Goal: Task Accomplishment & Management: Manage account settings

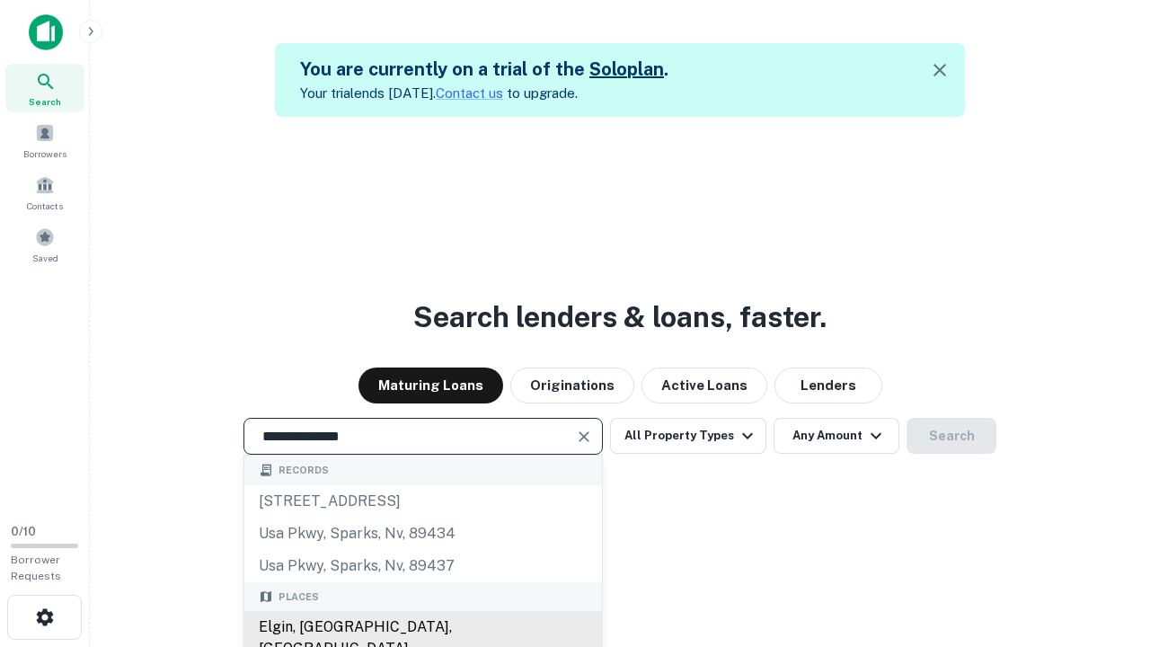
click at [422, 627] on div "Elgin, [GEOGRAPHIC_DATA], [GEOGRAPHIC_DATA]" at bounding box center [423, 638] width 358 height 54
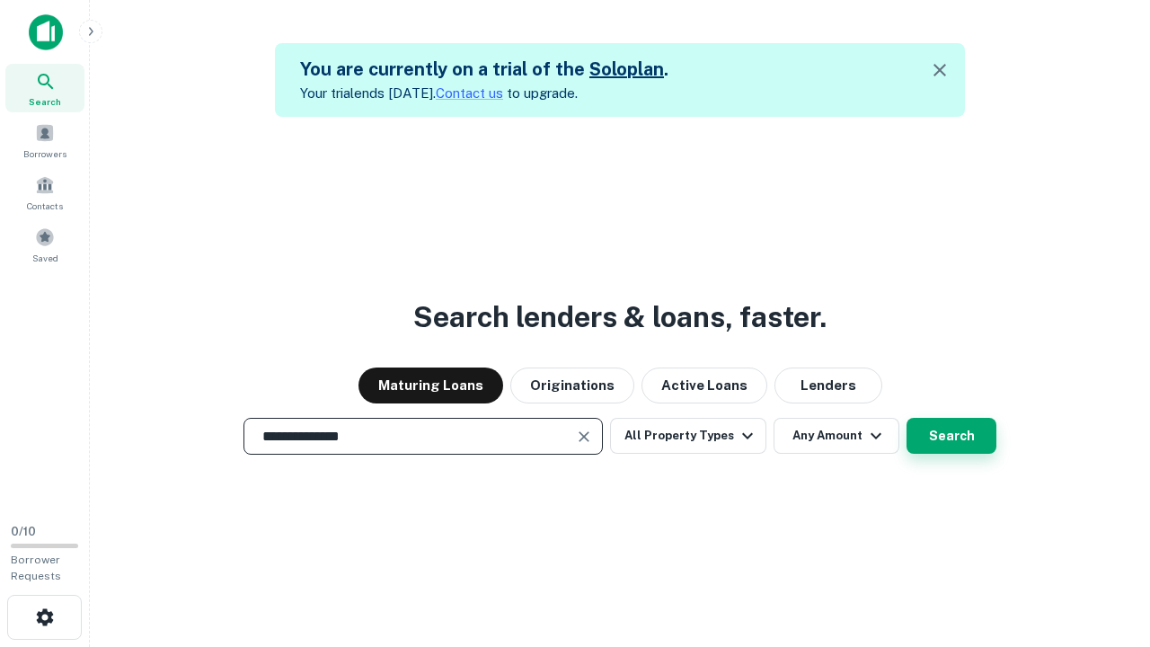
type input "**********"
click at [951, 436] on button "Search" at bounding box center [951, 436] width 90 height 36
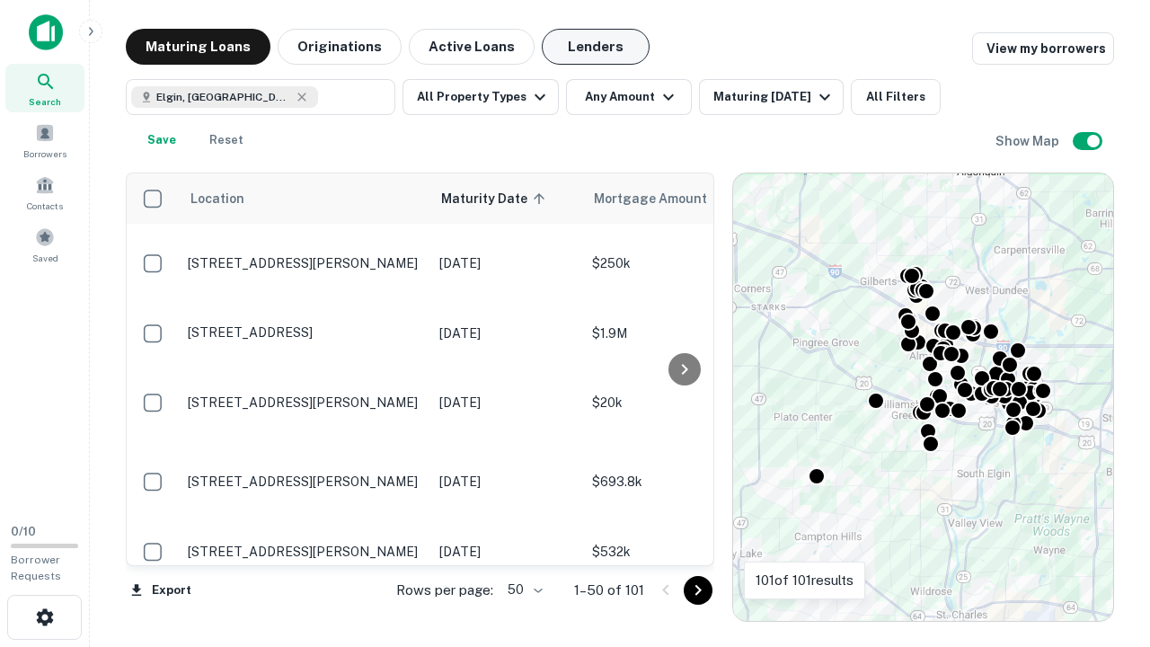
click at [596, 47] on button "Lenders" at bounding box center [596, 47] width 108 height 36
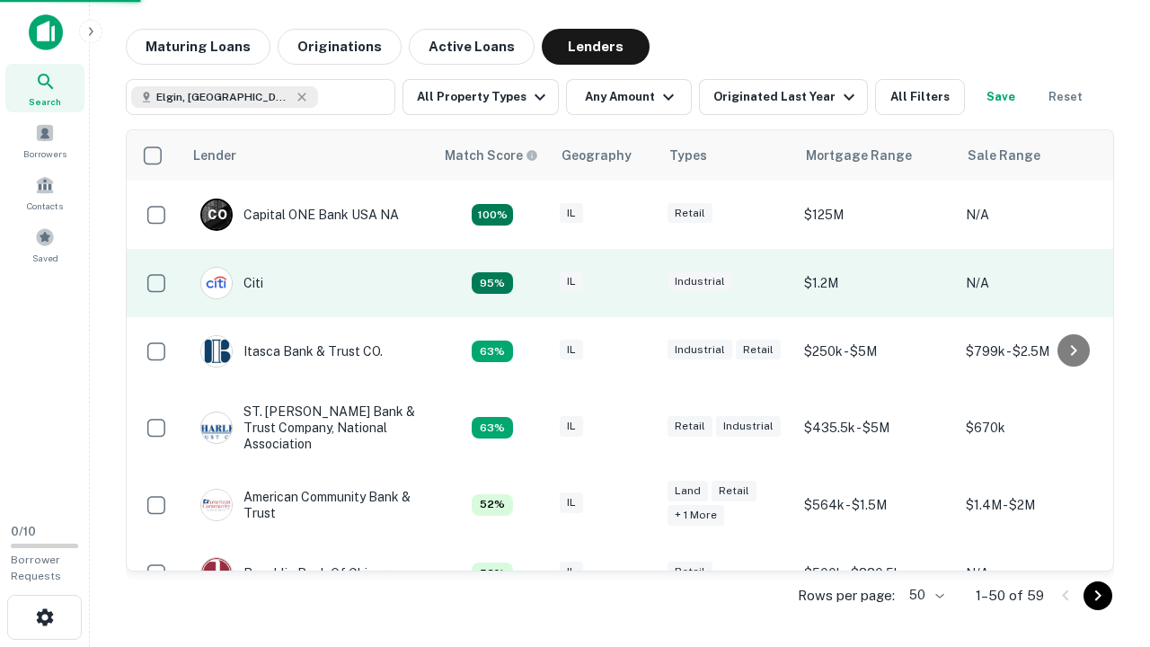
click at [638, 283] on div "IL" at bounding box center [605, 283] width 90 height 24
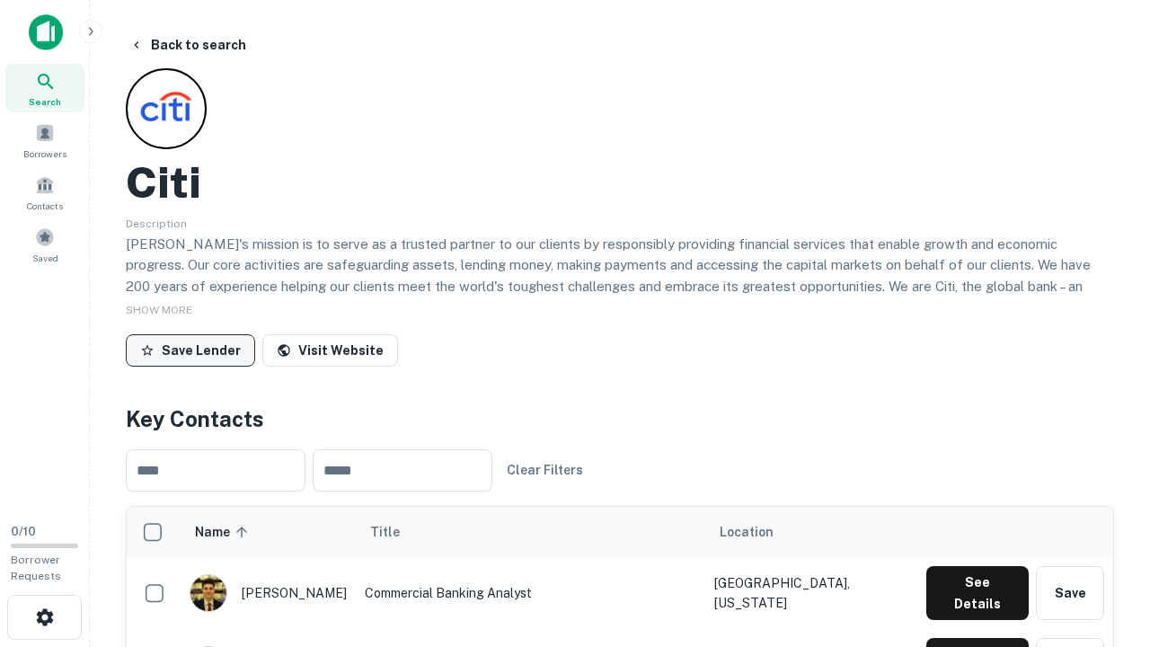
click at [190, 349] on button "Save Lender" at bounding box center [190, 350] width 129 height 32
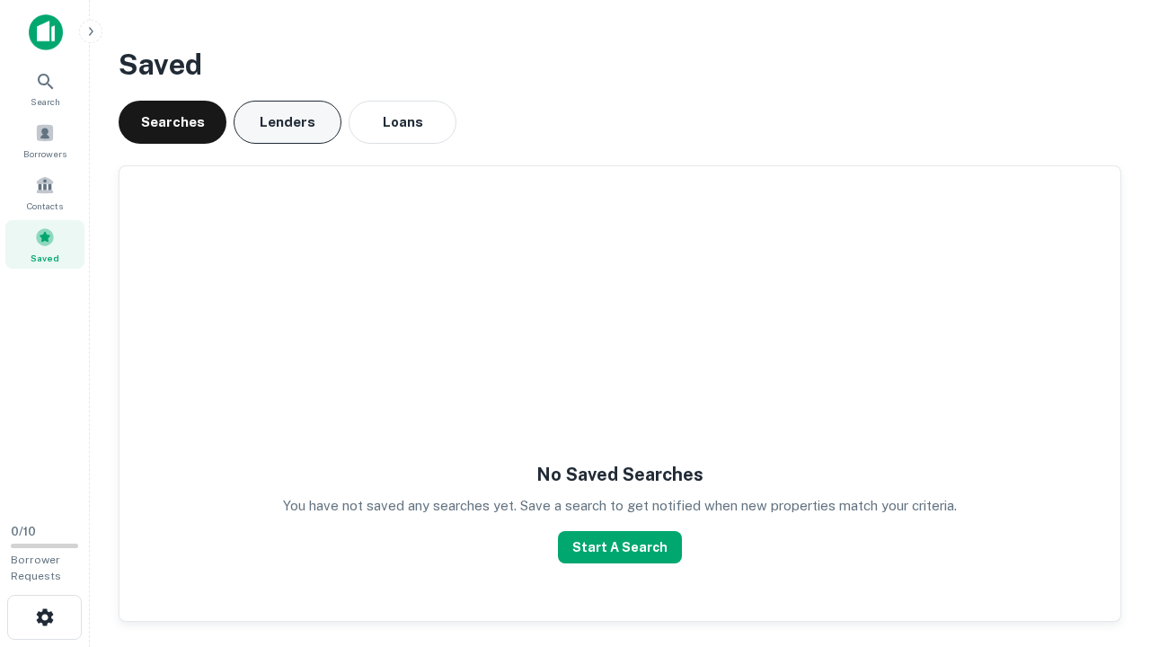
click at [287, 122] on button "Lenders" at bounding box center [288, 122] width 108 height 43
